Goal: Information Seeking & Learning: Understand process/instructions

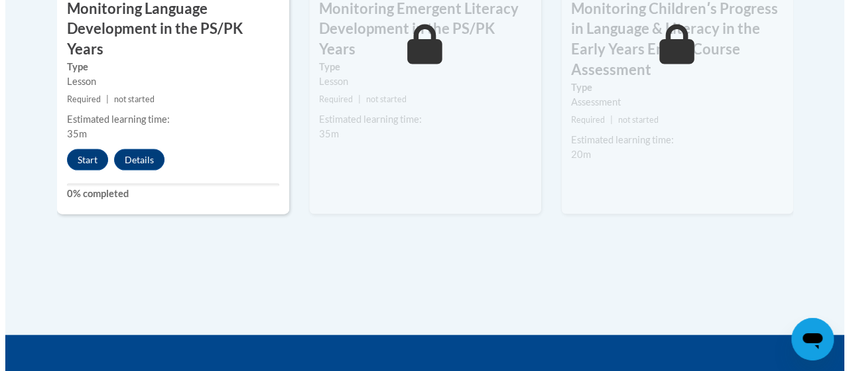
scroll to position [1381, 0]
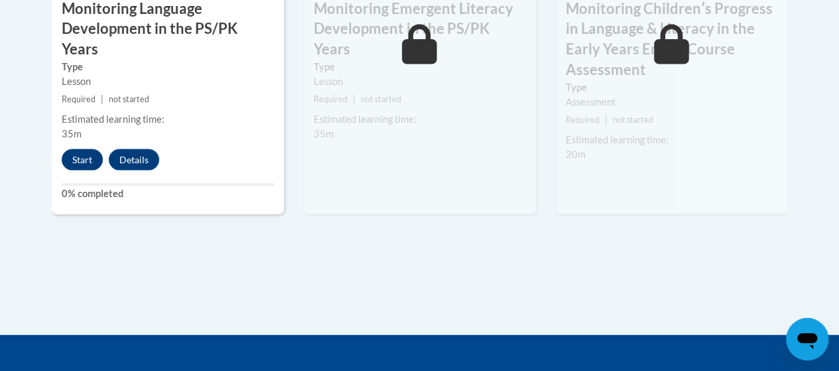
click at [87, 149] on button "Start" at bounding box center [82, 159] width 41 height 21
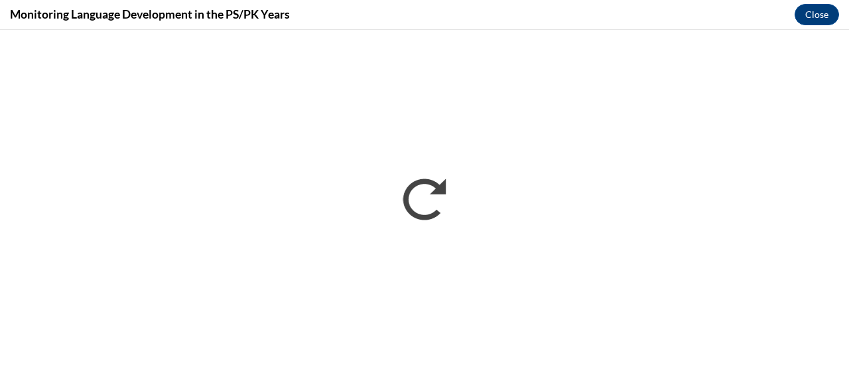
scroll to position [0, 0]
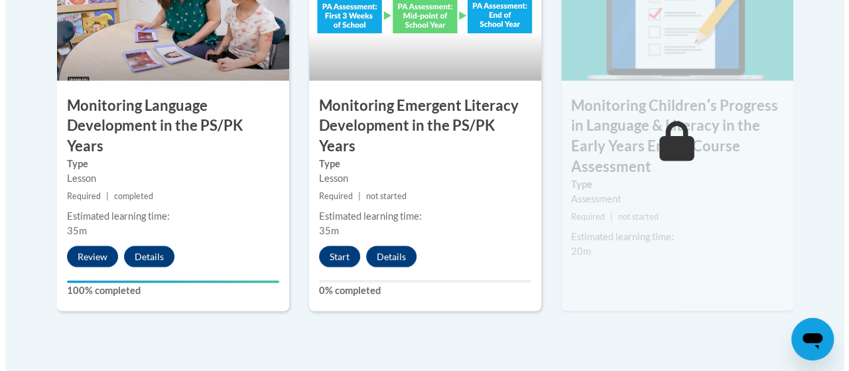
scroll to position [1287, 0]
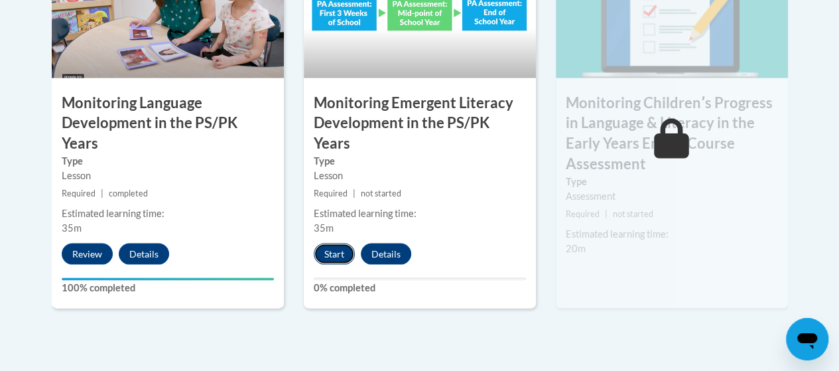
click at [319, 244] on button "Start" at bounding box center [334, 254] width 41 height 21
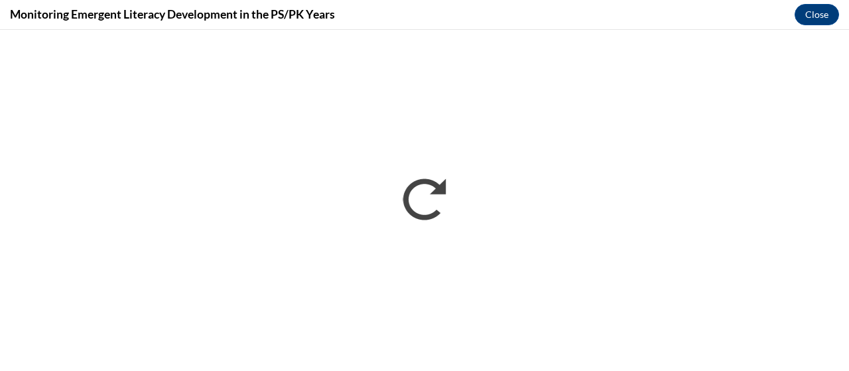
scroll to position [0, 0]
